Goal: Navigation & Orientation: Find specific page/section

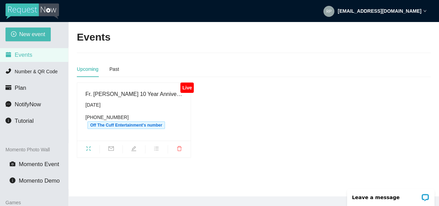
click at [85, 151] on span "fullscreen" at bounding box center [88, 149] width 22 height 8
